Goal: Obtain resource: Obtain resource

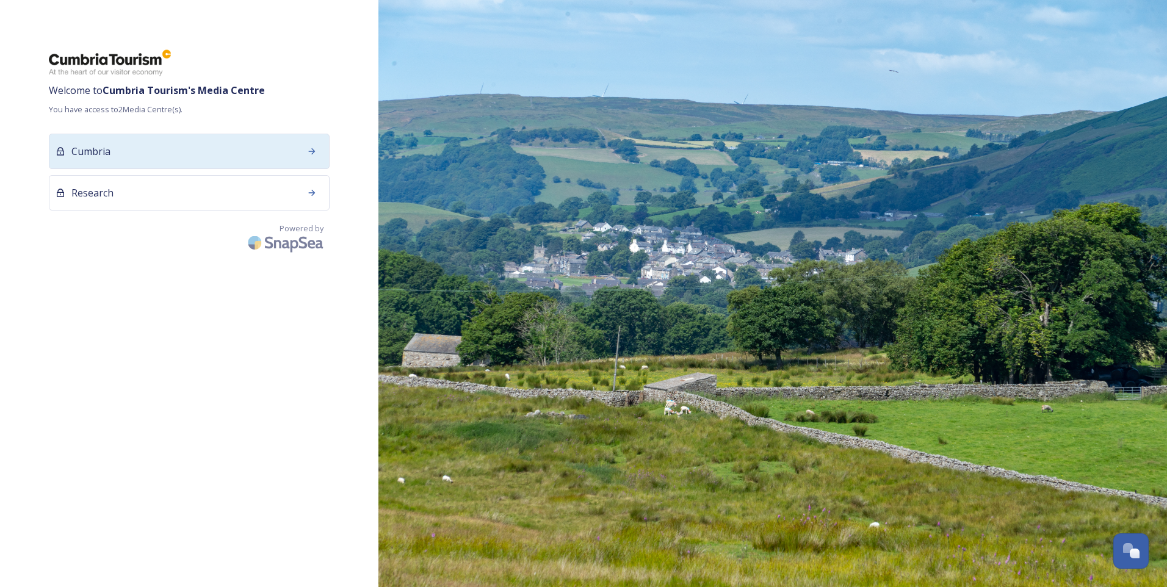
click at [234, 167] on div "Cumbria" at bounding box center [189, 151] width 281 height 35
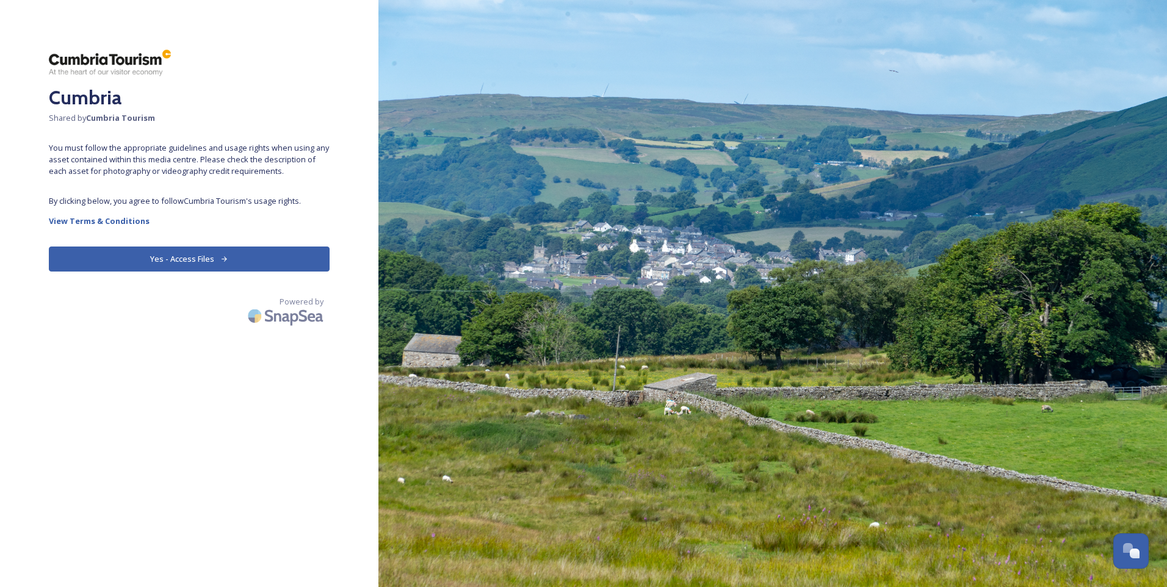
click at [133, 253] on button "Yes - Access Files" at bounding box center [189, 259] width 281 height 25
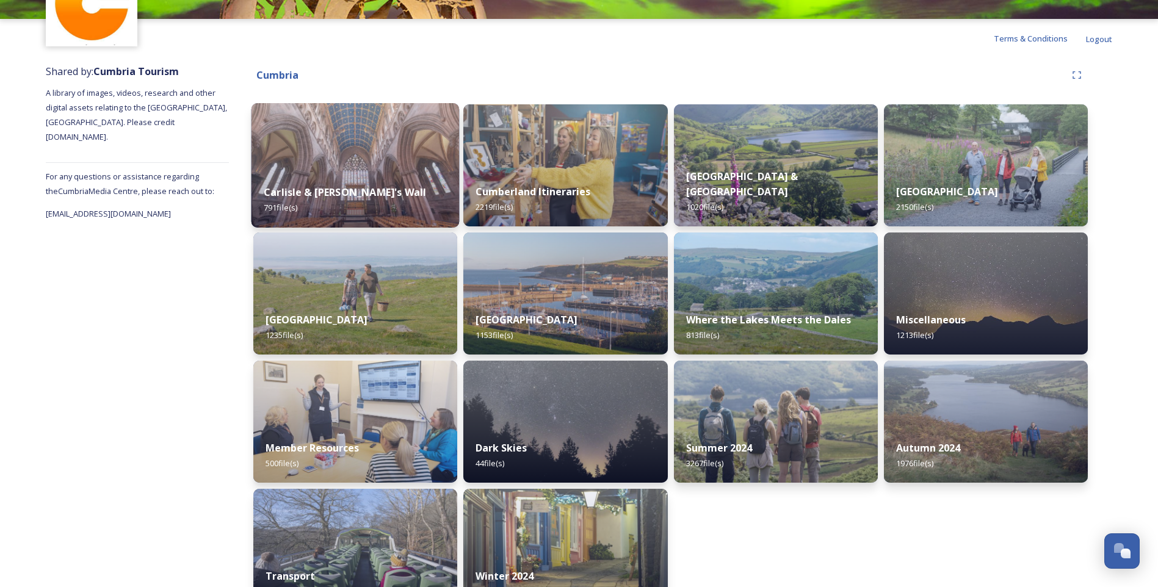
scroll to position [127, 0]
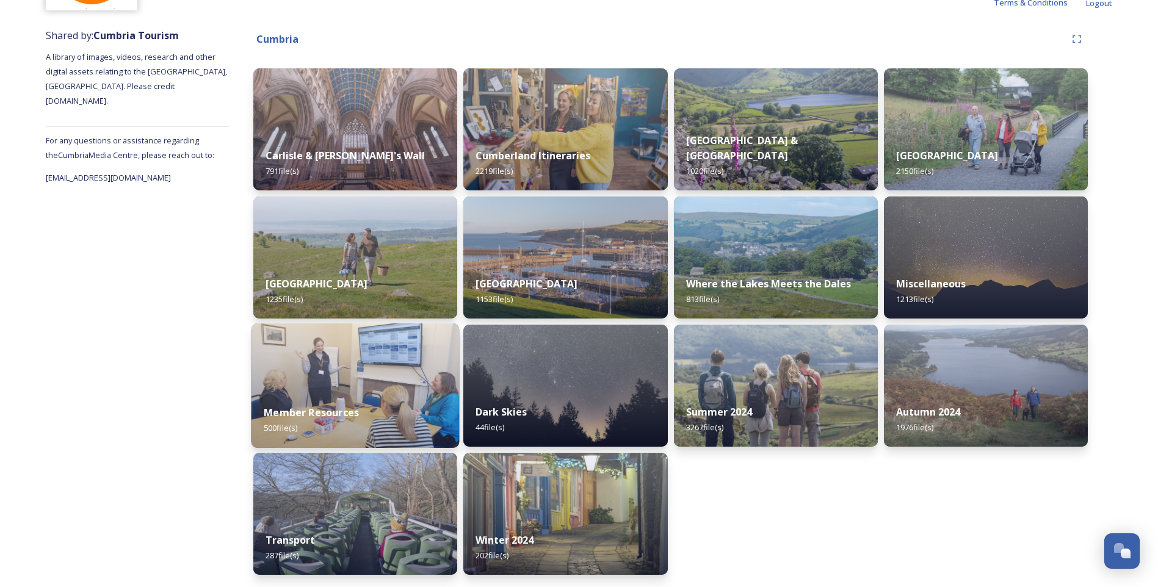
click at [398, 359] on img at bounding box center [355, 385] width 208 height 124
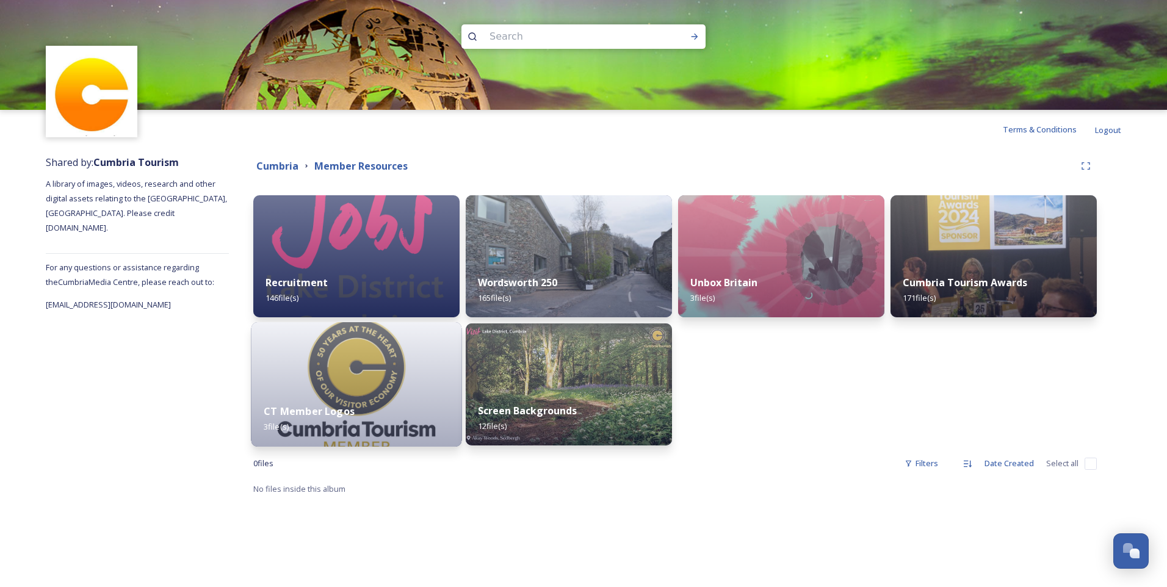
click at [383, 384] on img at bounding box center [356, 384] width 211 height 124
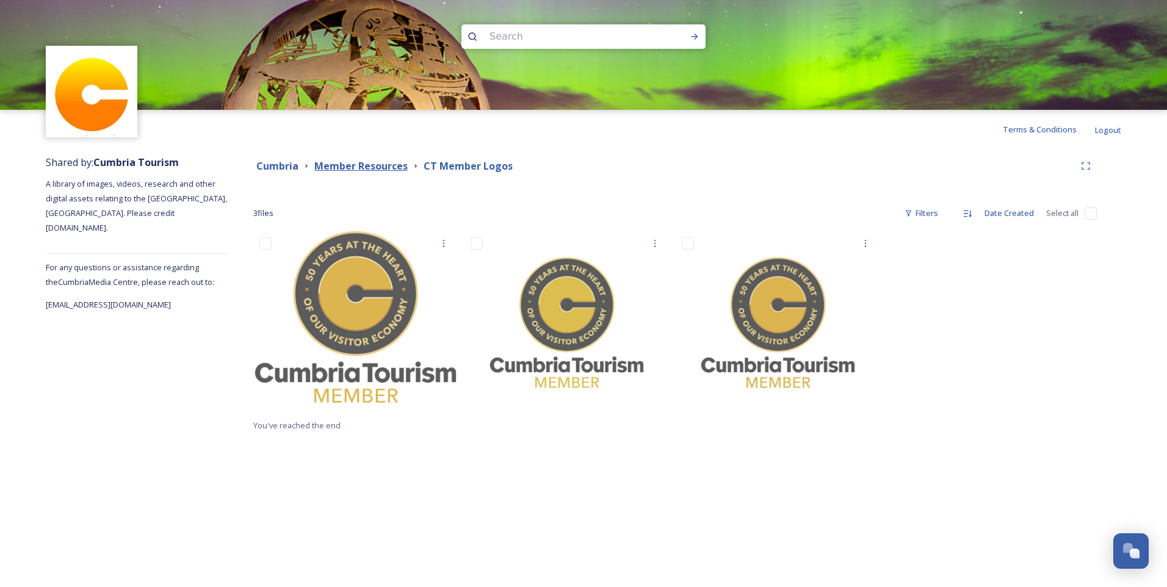
click at [367, 162] on strong "Member Resources" at bounding box center [360, 165] width 93 height 13
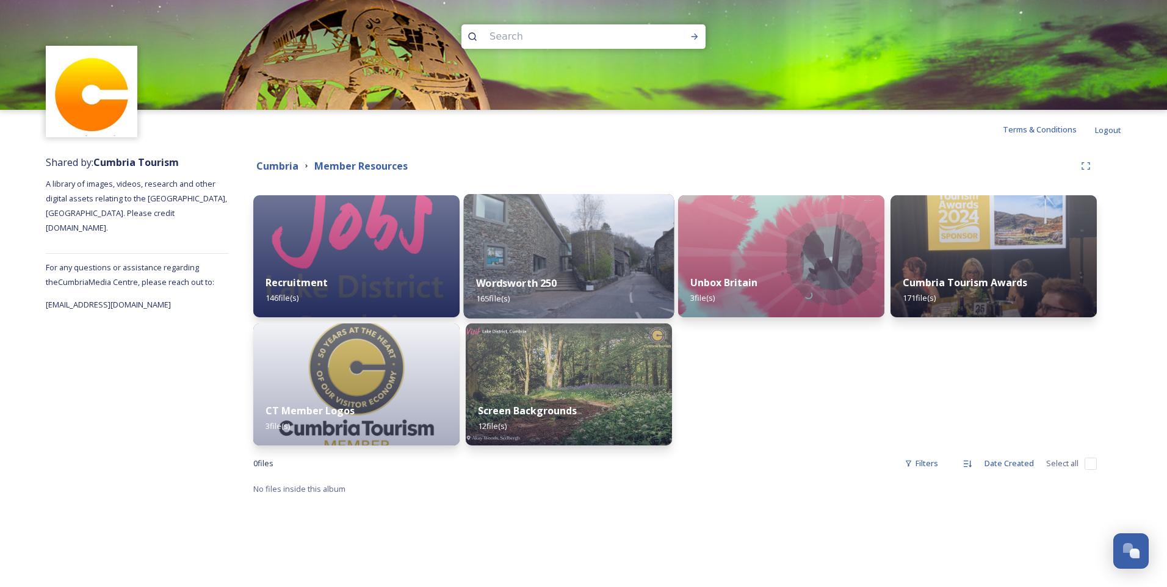
click at [622, 285] on div "Wordsworth 250 165 file(s)" at bounding box center [569, 291] width 211 height 56
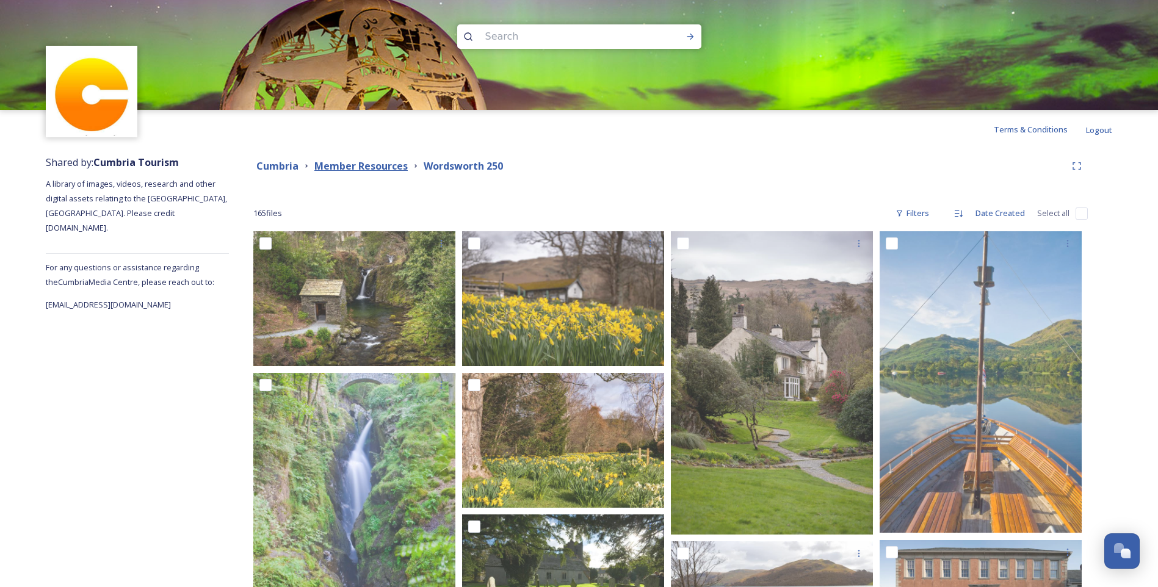
click at [378, 164] on strong "Member Resources" at bounding box center [360, 165] width 93 height 13
